Goal: Task Accomplishment & Management: Manage account settings

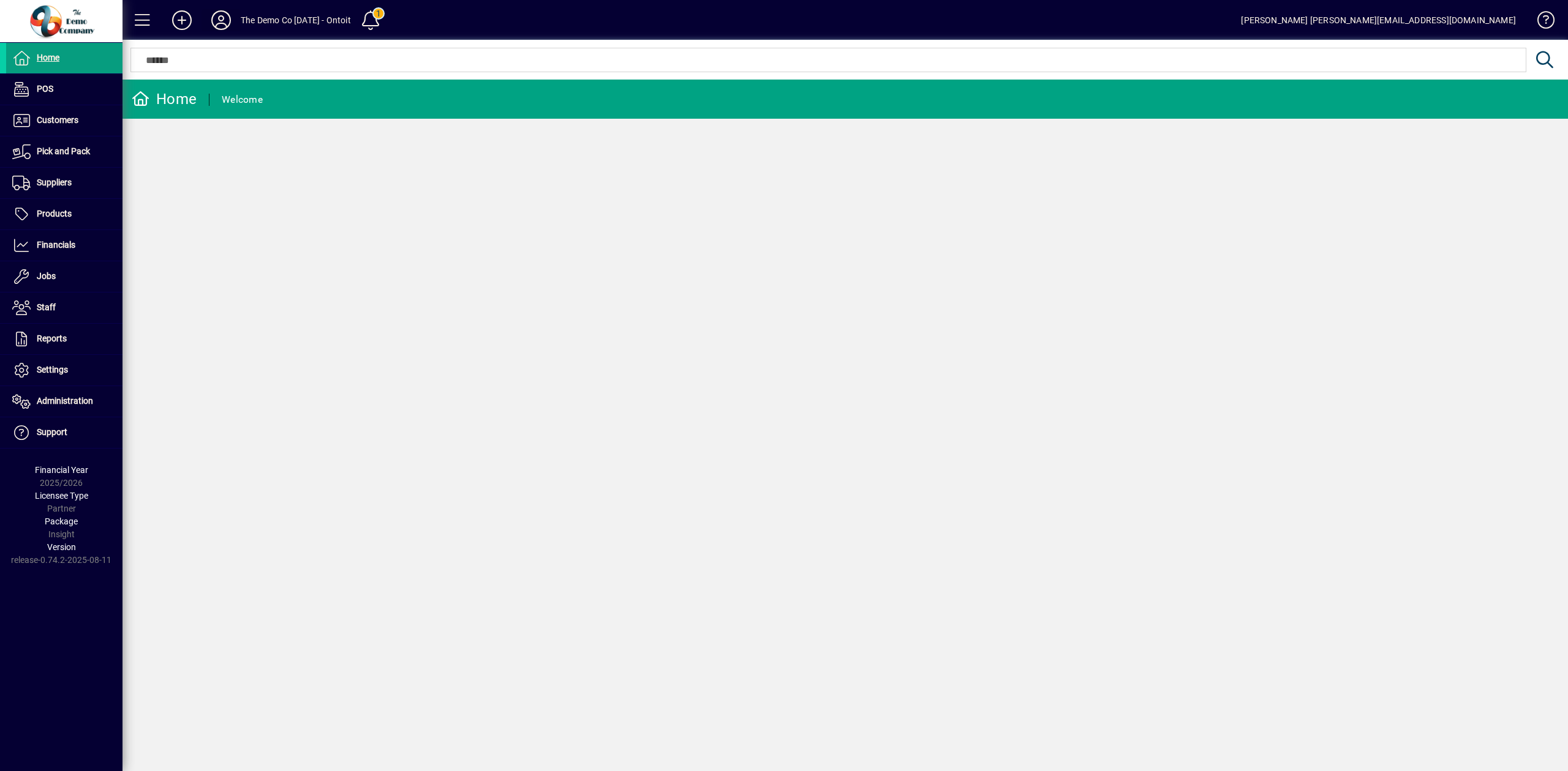
click at [216, 22] on icon at bounding box center [221, 20] width 24 height 20
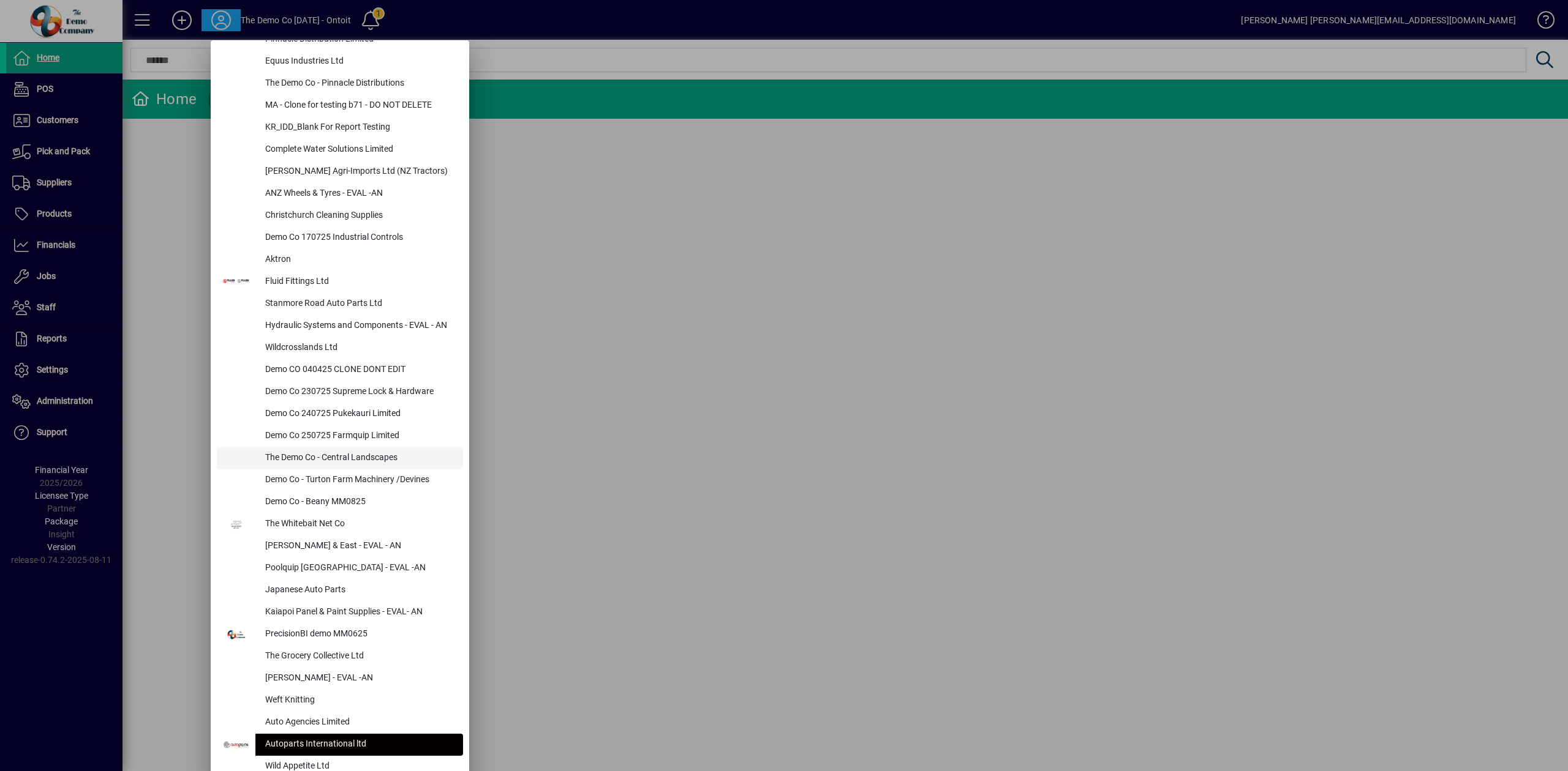
scroll to position [245, 0]
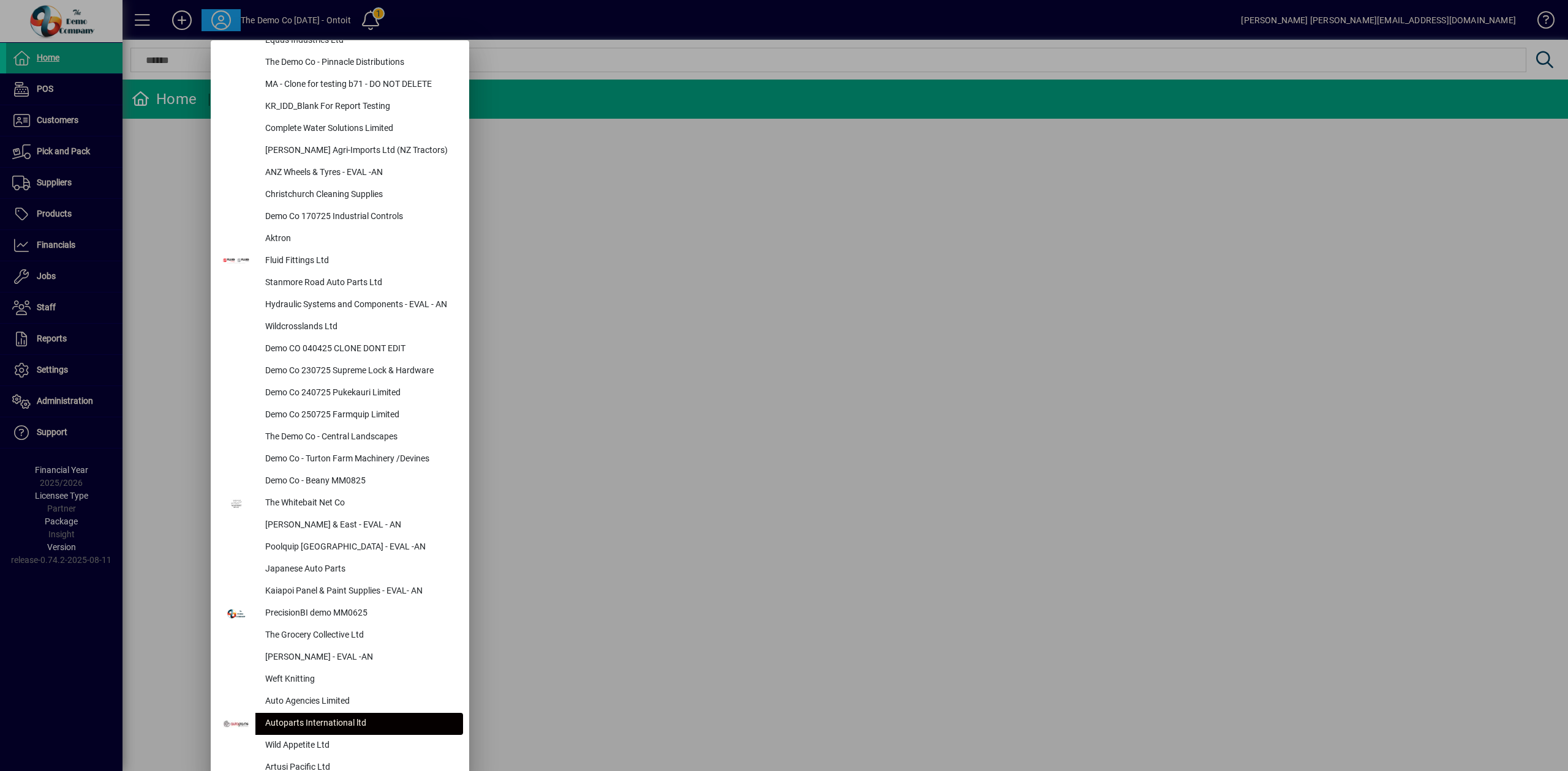
click at [633, 444] on div at bounding box center [784, 386] width 1568 height 771
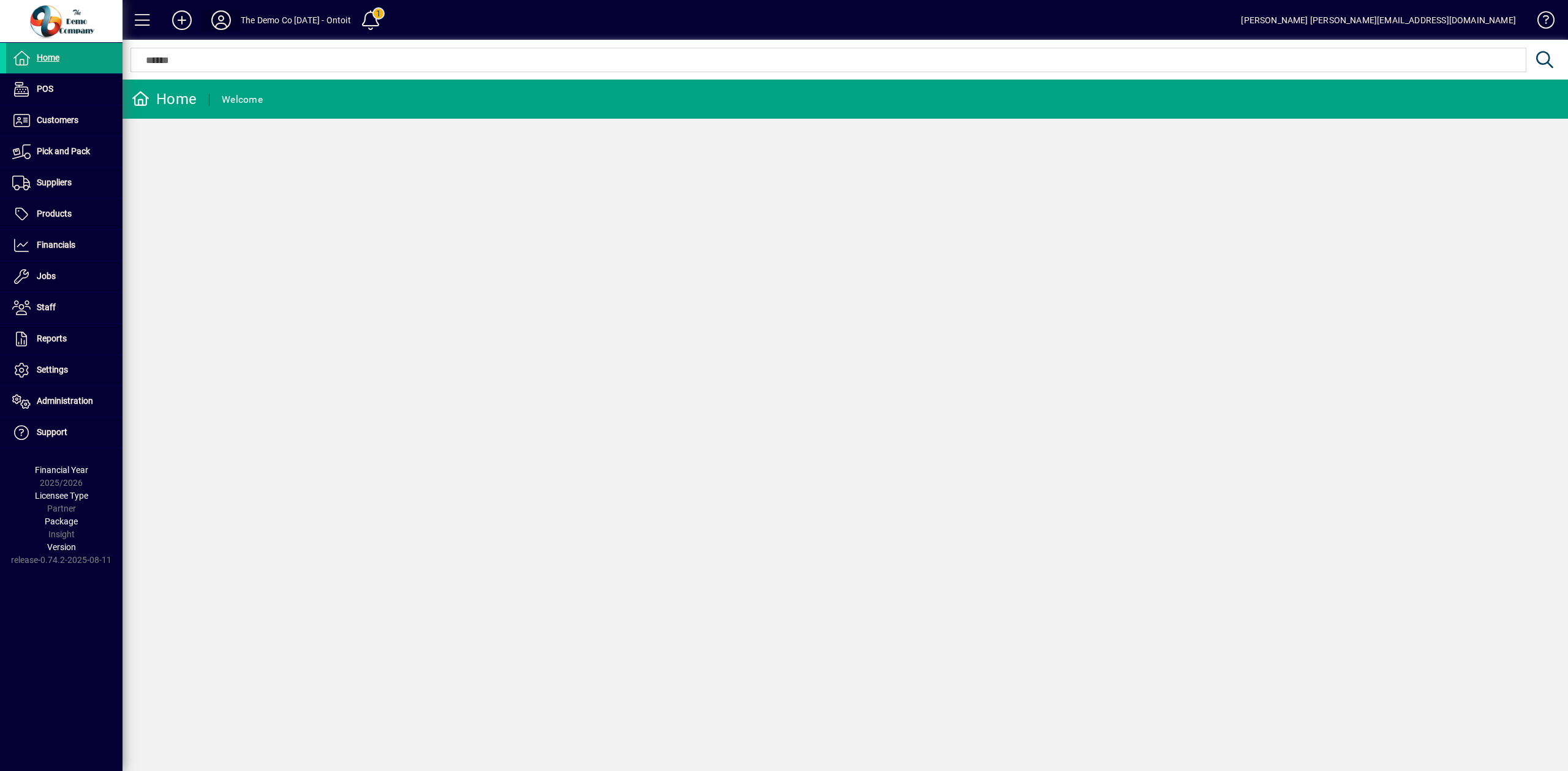
click at [211, 28] on icon at bounding box center [221, 20] width 24 height 20
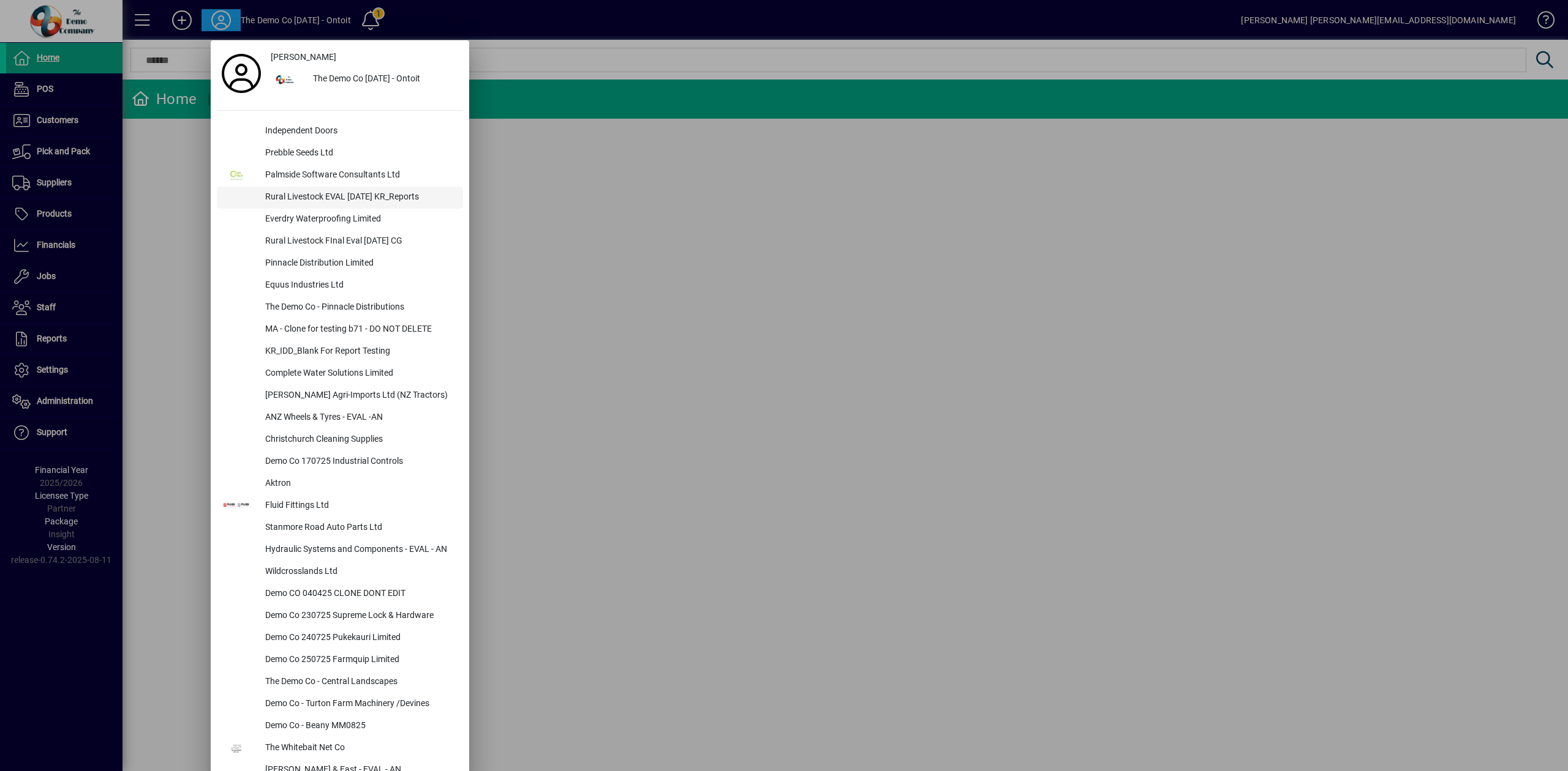
click at [327, 192] on div "Rural Livestock EVAL [DATE] KR_Reports" at bounding box center [359, 198] width 207 height 22
